Goal: Check status

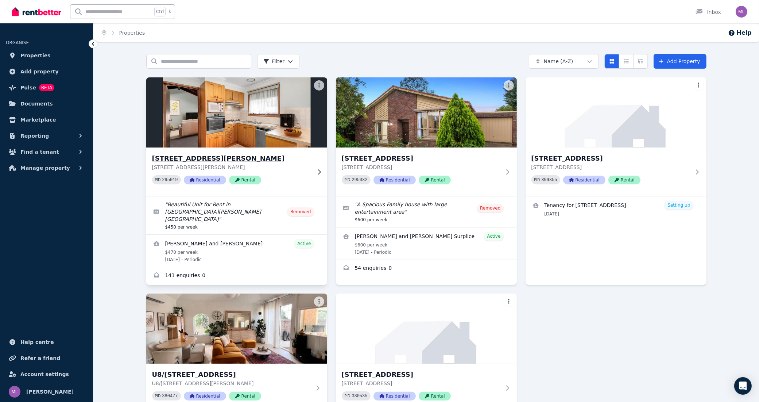
click at [218, 157] on h3 "3/97 Yallambie Road, Macleod" at bounding box center [231, 158] width 159 height 10
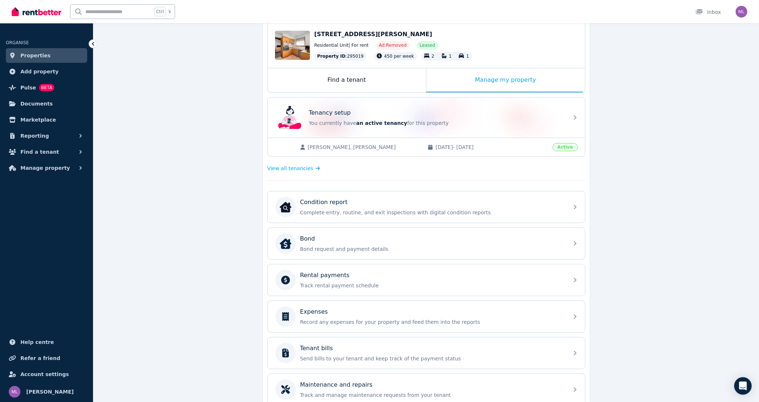
scroll to position [58, 0]
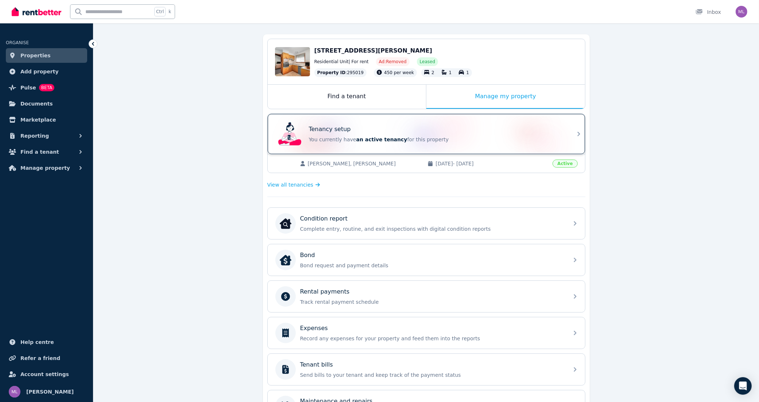
click at [389, 136] on span "an active tenancy" at bounding box center [382, 139] width 51 height 6
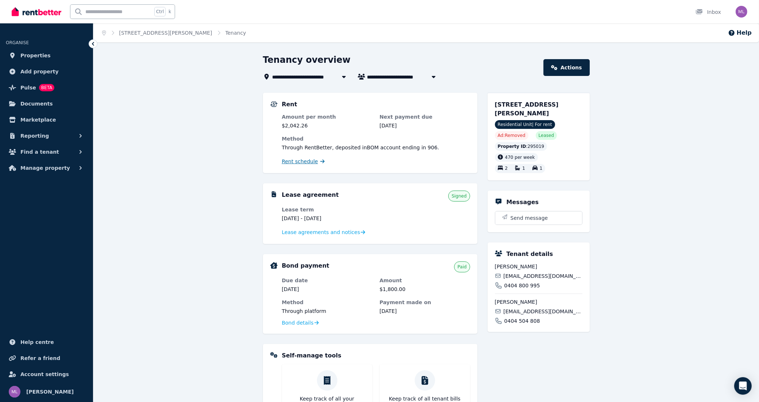
click at [305, 164] on span "Rent schedule" at bounding box center [300, 161] width 36 height 7
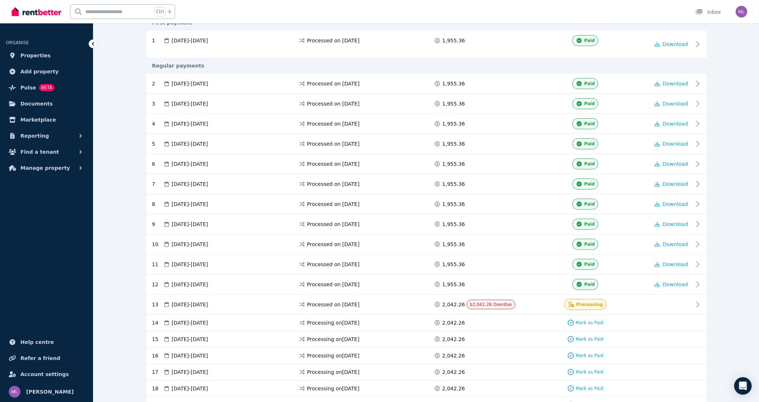
scroll to position [274, 0]
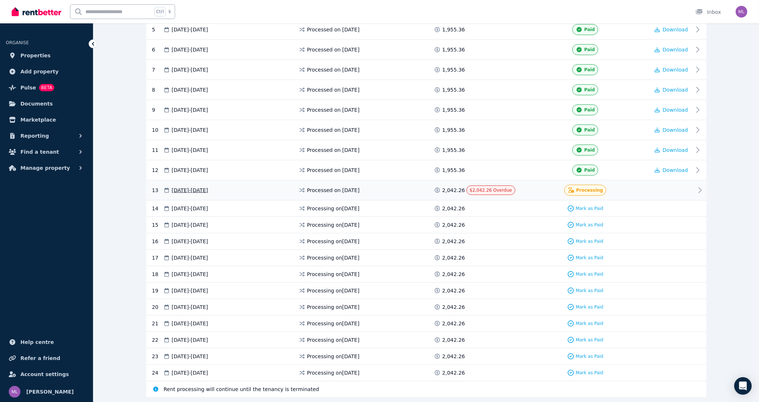
click at [661, 188] on div at bounding box center [672, 190] width 44 height 11
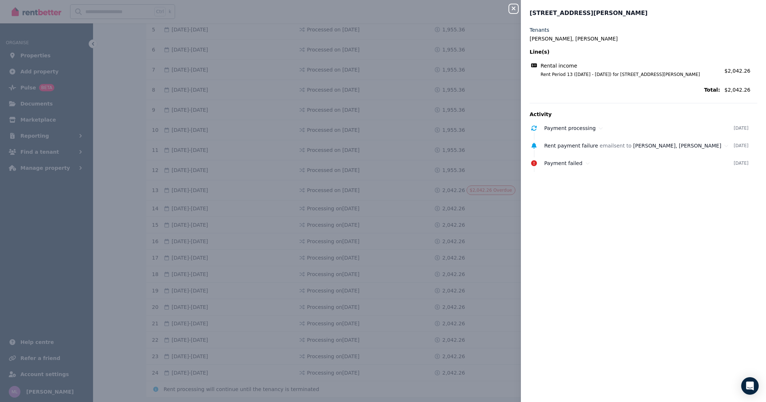
click at [488, 86] on div "Close panel 3/97 Yallambie Road, Macleod Tenants Nicholas Nolan, Louise Nolan L…" at bounding box center [383, 201] width 766 height 402
